Goal: Task Accomplishment & Management: Manage account settings

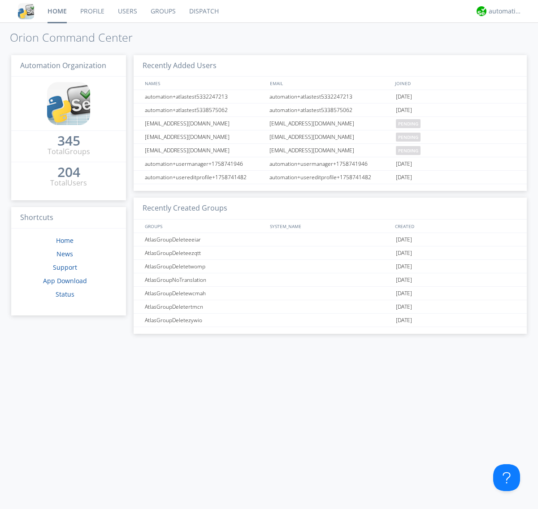
click at [162, 11] on link "Groups" at bounding box center [163, 11] width 39 height 22
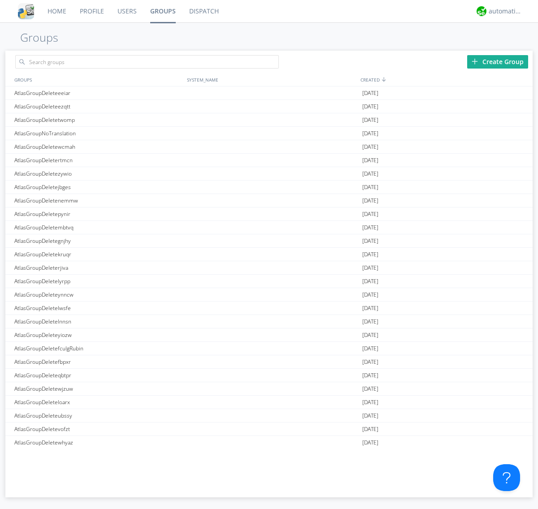
click at [498, 61] on div "Create Group" at bounding box center [497, 61] width 61 height 13
click at [162, 11] on link "Groups" at bounding box center [162, 11] width 39 height 22
type input "AtlasGroupDeletewedsw"
click at [126, 11] on link "Users" at bounding box center [127, 11] width 33 height 22
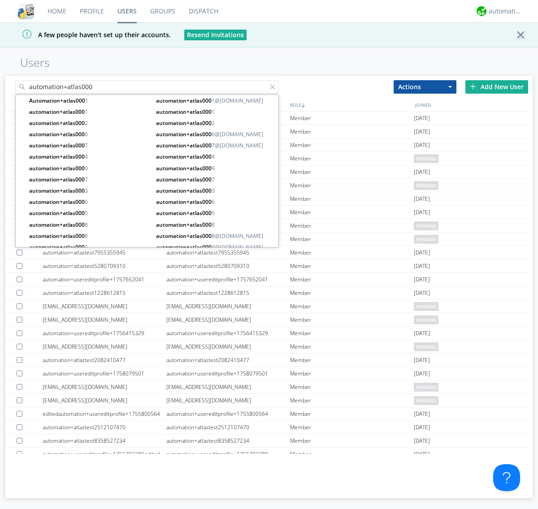
type input "automation+atlas000"
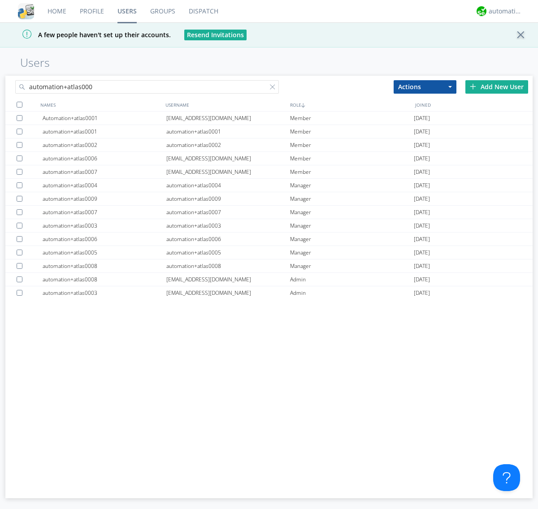
click at [19, 104] on div at bounding box center [20, 105] width 6 height 6
click at [425, 87] on button "Actions" at bounding box center [425, 86] width 63 height 13
click at [425, 102] on link "Add to Group" at bounding box center [425, 102] width 62 height 12
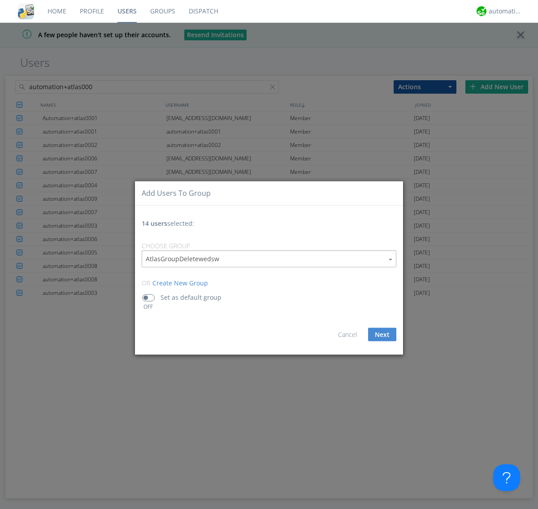
click at [162, 11] on link "Groups" at bounding box center [162, 11] width 39 height 22
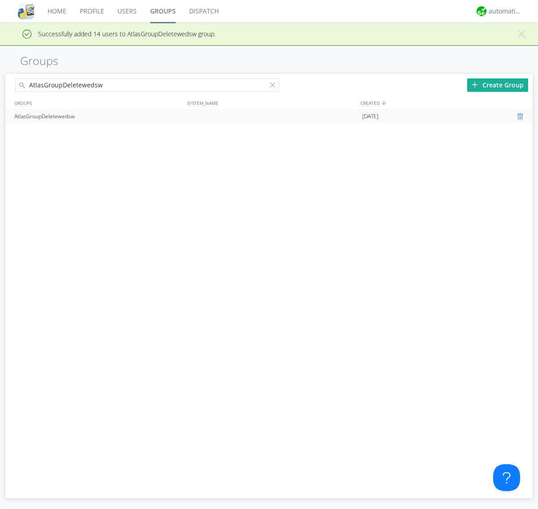
type input "AtlasGroupDeletewedsw"
click at [521, 117] on div at bounding box center [521, 116] width 9 height 7
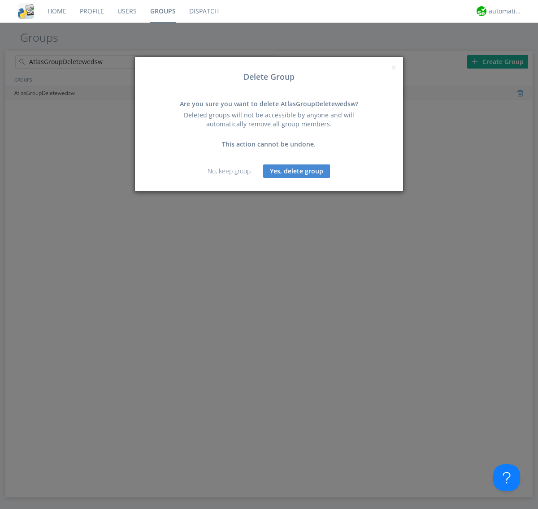
click at [297, 171] on button "Yes, delete group" at bounding box center [296, 171] width 67 height 13
